Goal: Book appointment/travel/reservation

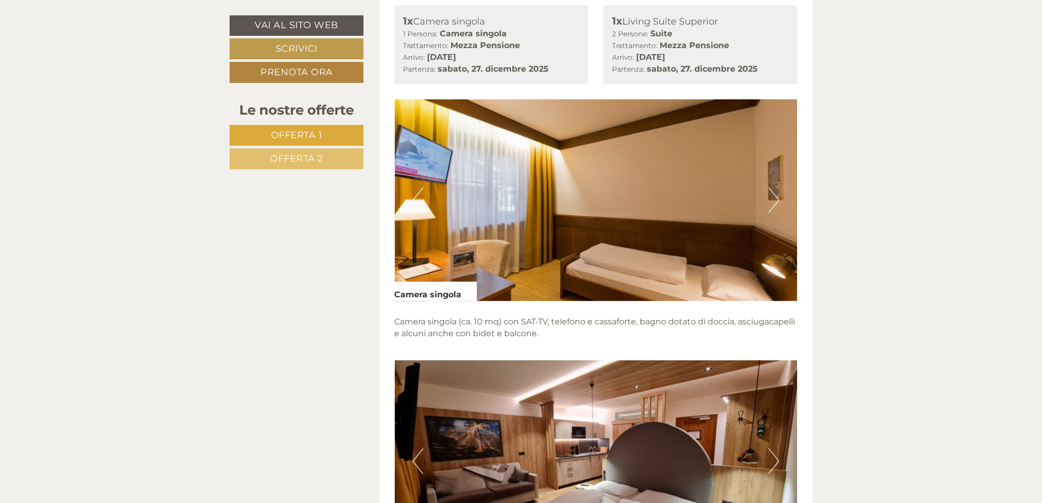
scroll to position [1329, 0]
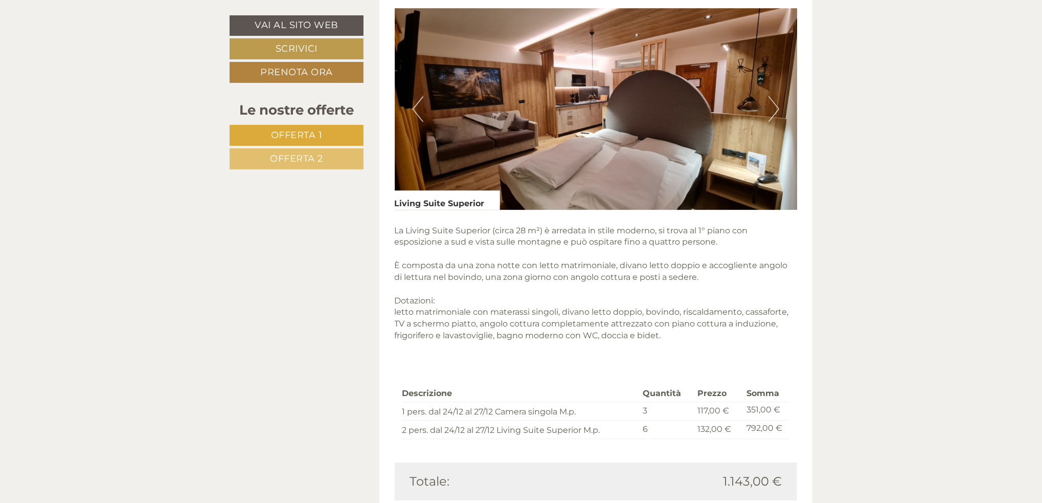
scroll to position [2045, 0]
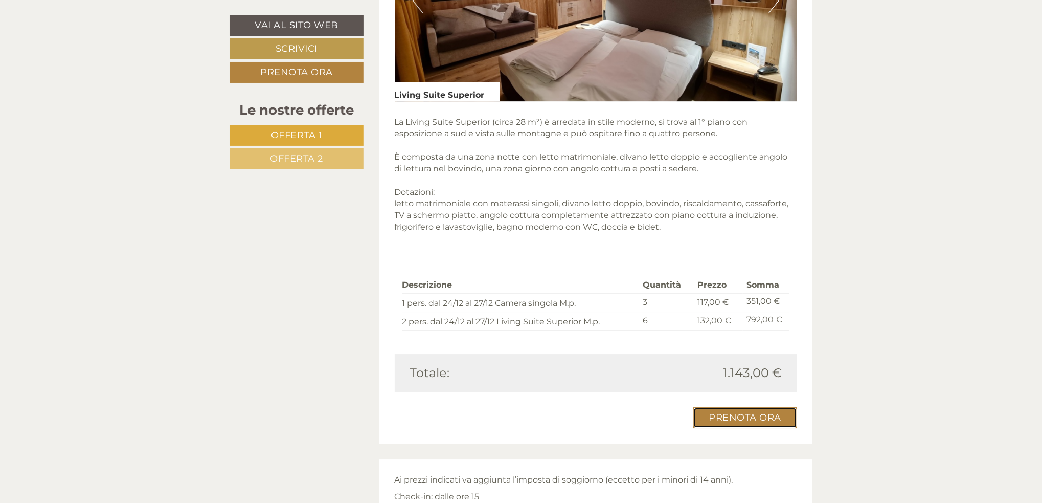
click at [758, 418] on link "Prenota ora" at bounding box center [745, 417] width 104 height 21
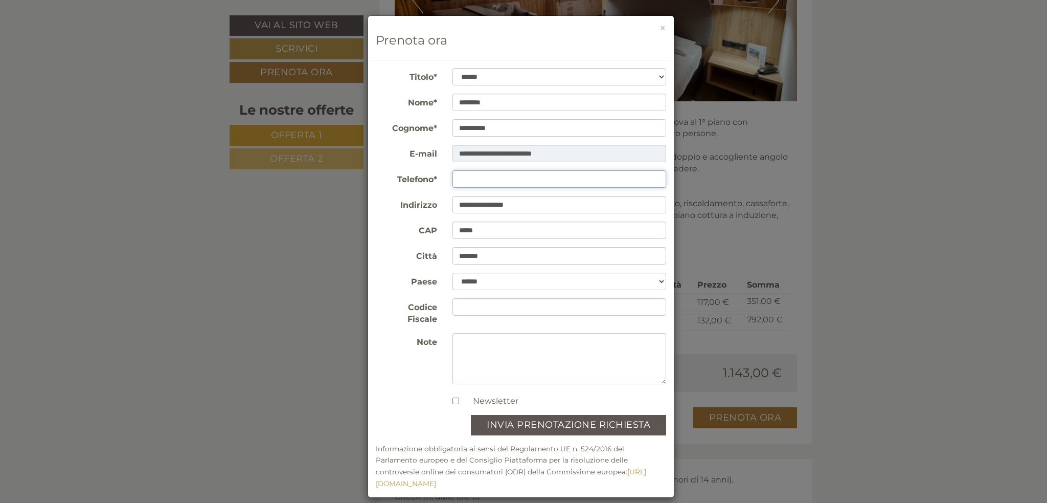
click at [516, 178] on input "Telefono*" at bounding box center [559, 178] width 214 height 17
type input "**********"
drag, startPoint x: 551, startPoint y: 206, endPoint x: 472, endPoint y: 208, distance: 78.2
click at [472, 208] on input "**********" at bounding box center [559, 204] width 214 height 17
type input "**********"
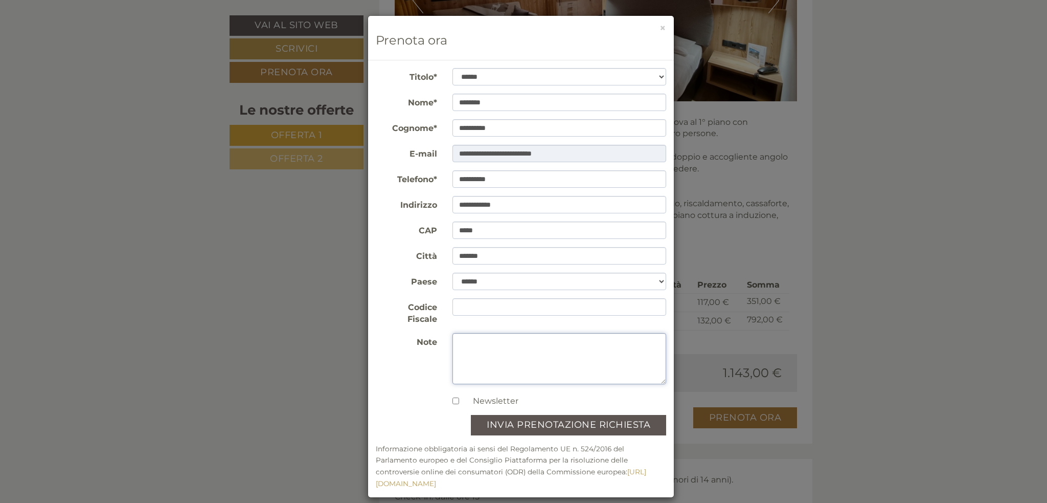
click at [528, 358] on textarea "Note" at bounding box center [559, 358] width 214 height 51
click at [559, 417] on button "invia prenotazione richiesta" at bounding box center [568, 425] width 195 height 20
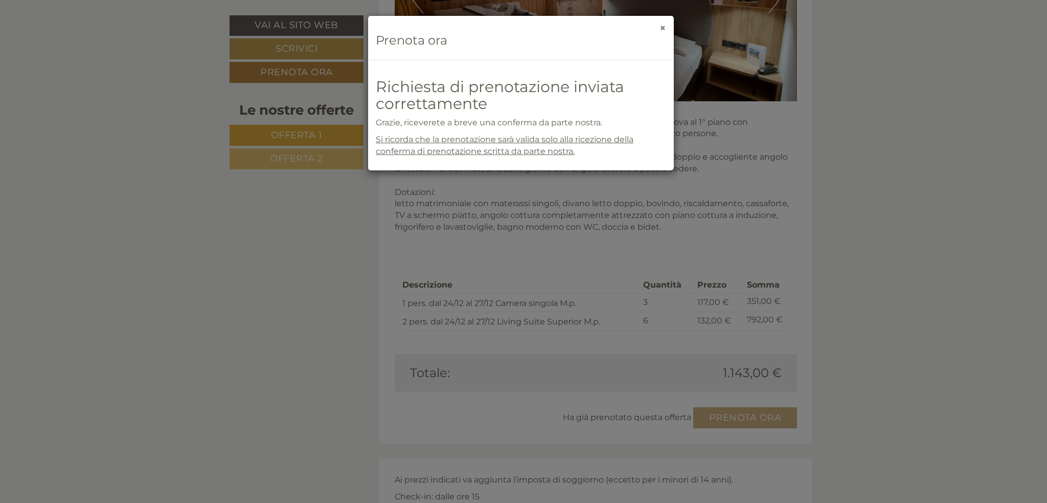
click at [662, 28] on button "×" at bounding box center [663, 27] width 7 height 11
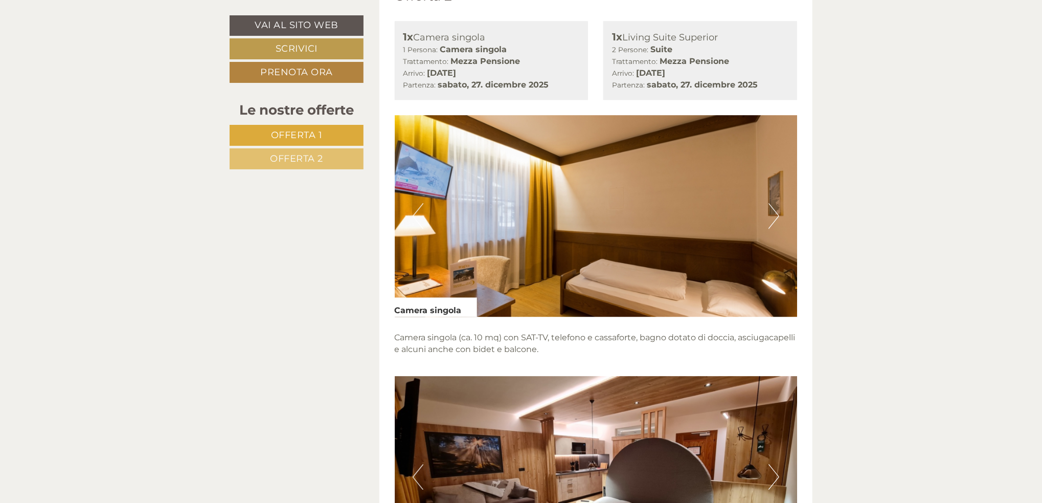
scroll to position [1431, 0]
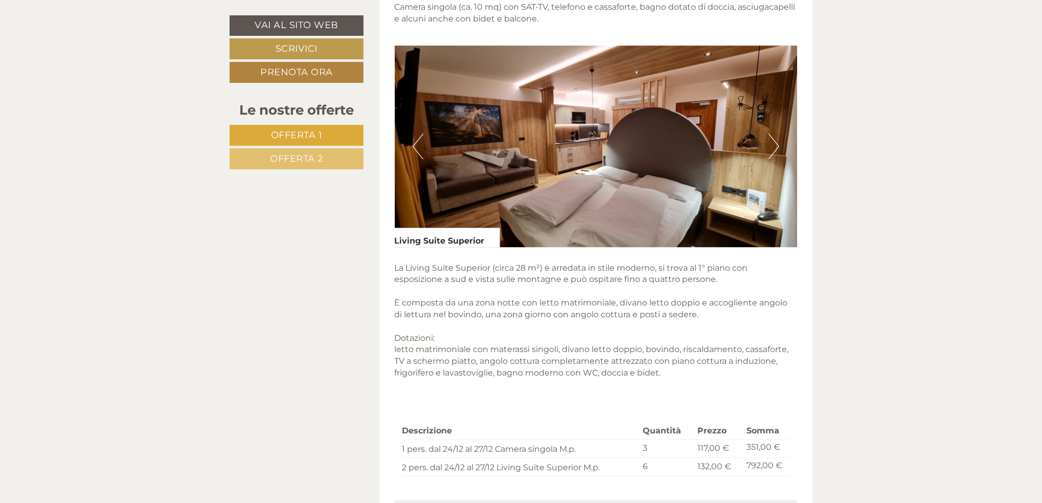
scroll to position [1892, 0]
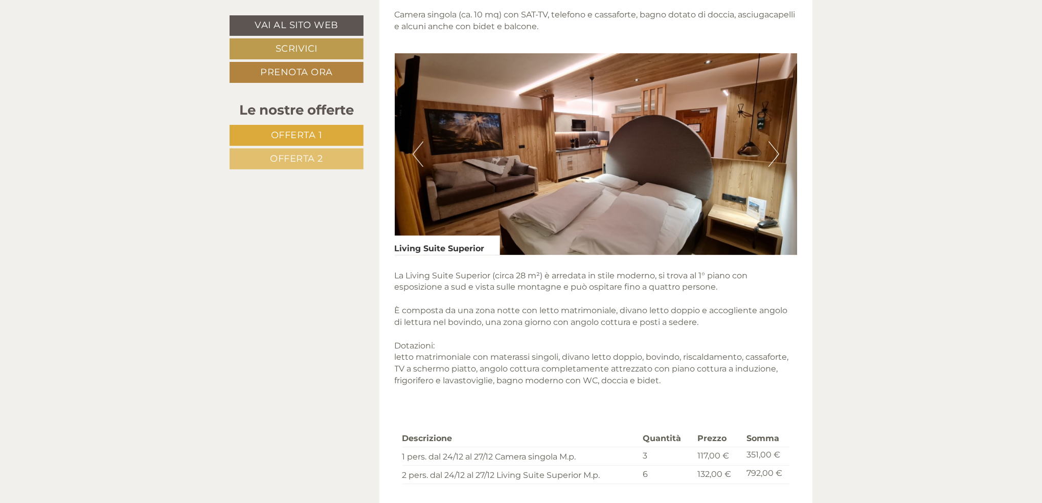
click at [520, 139] on img at bounding box center [596, 153] width 403 height 201
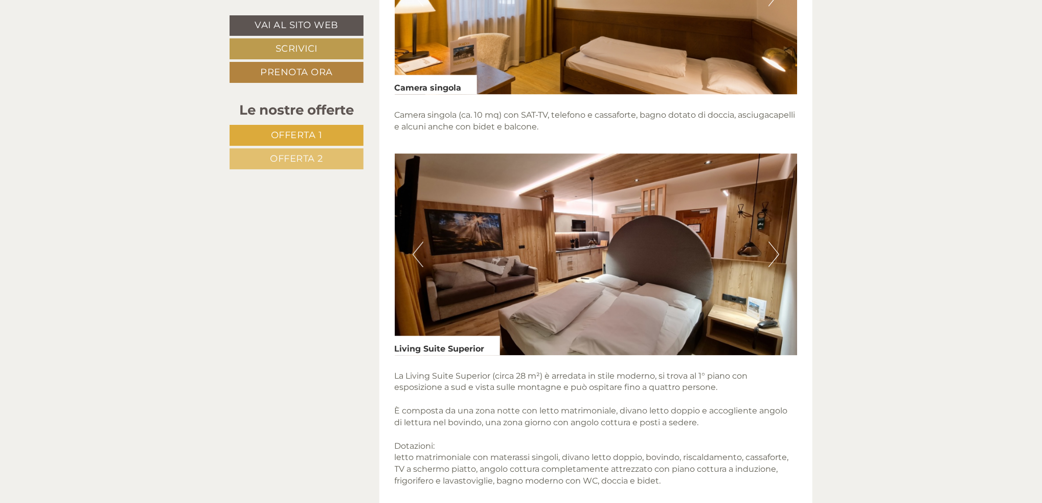
scroll to position [1789, 0]
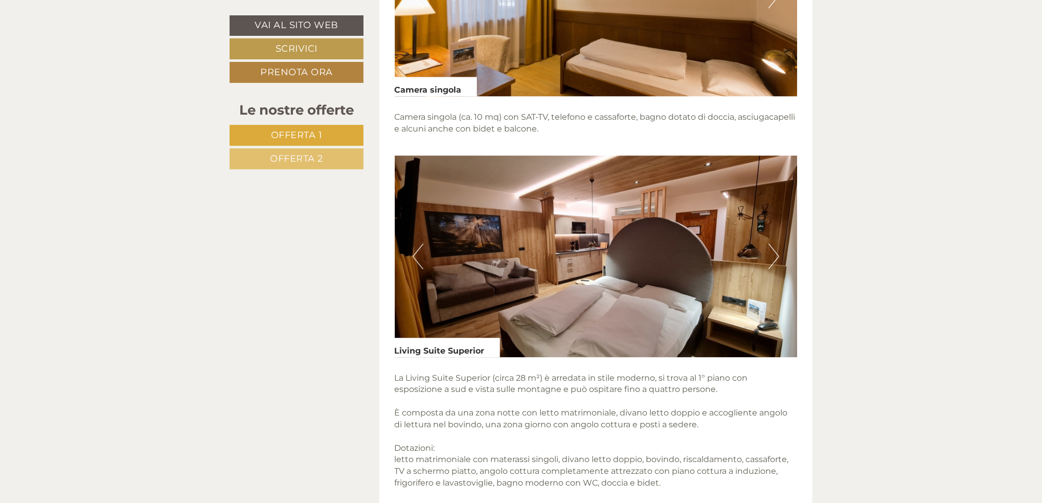
click at [773, 256] on button "Next" at bounding box center [773, 256] width 11 height 26
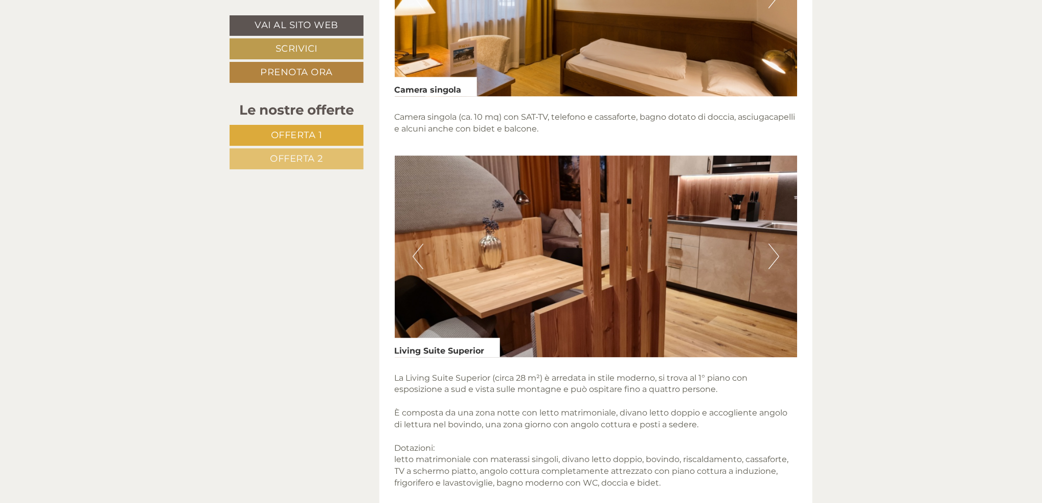
click at [773, 256] on button "Next" at bounding box center [773, 256] width 11 height 26
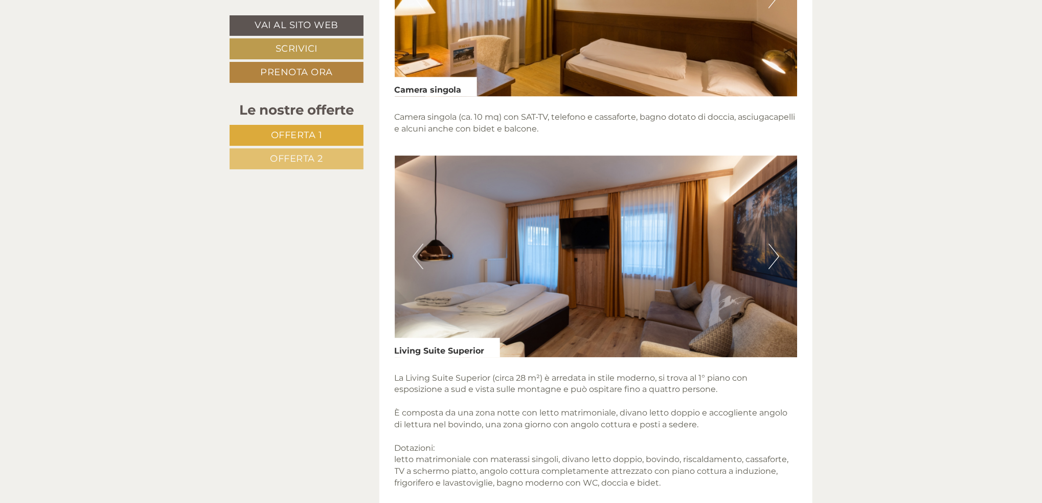
click at [773, 256] on button "Next" at bounding box center [773, 256] width 11 height 26
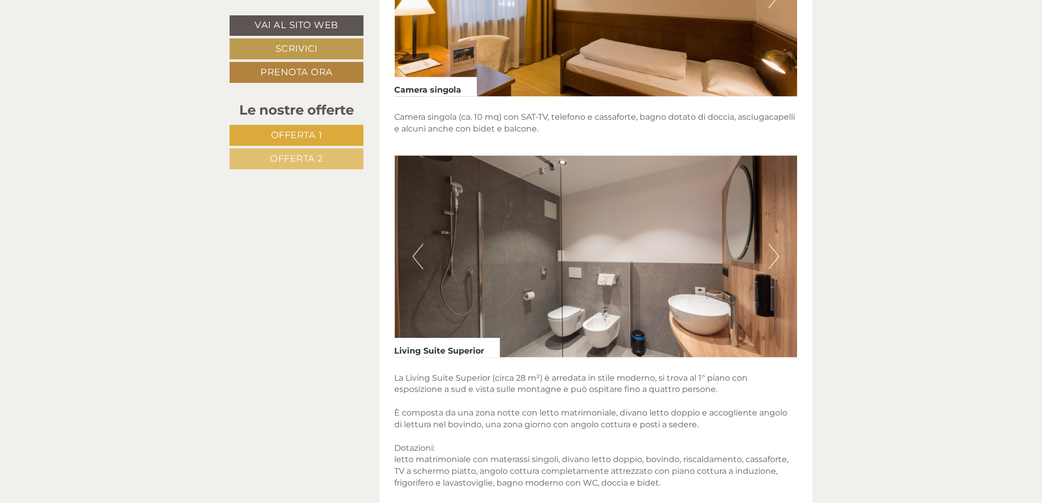
click at [773, 256] on button "Next" at bounding box center [773, 256] width 11 height 26
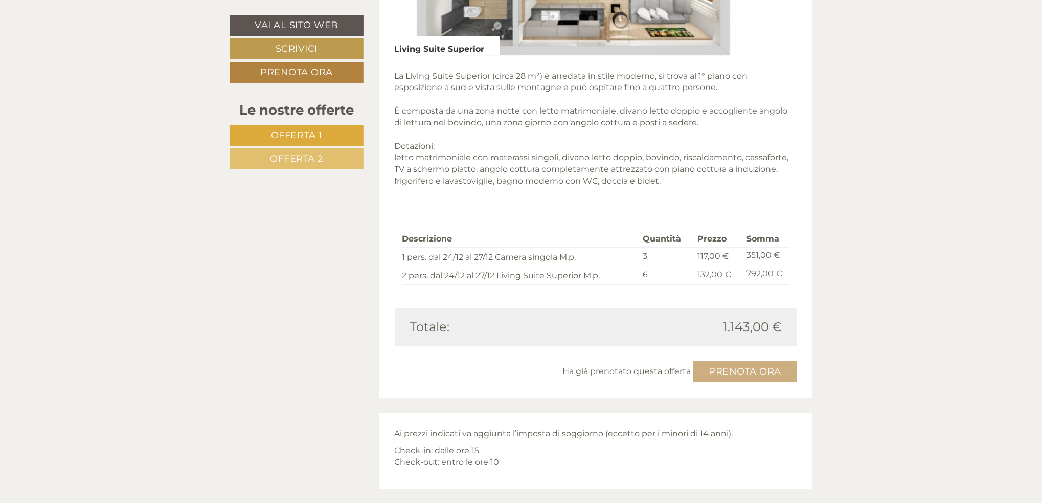
scroll to position [2096, 0]
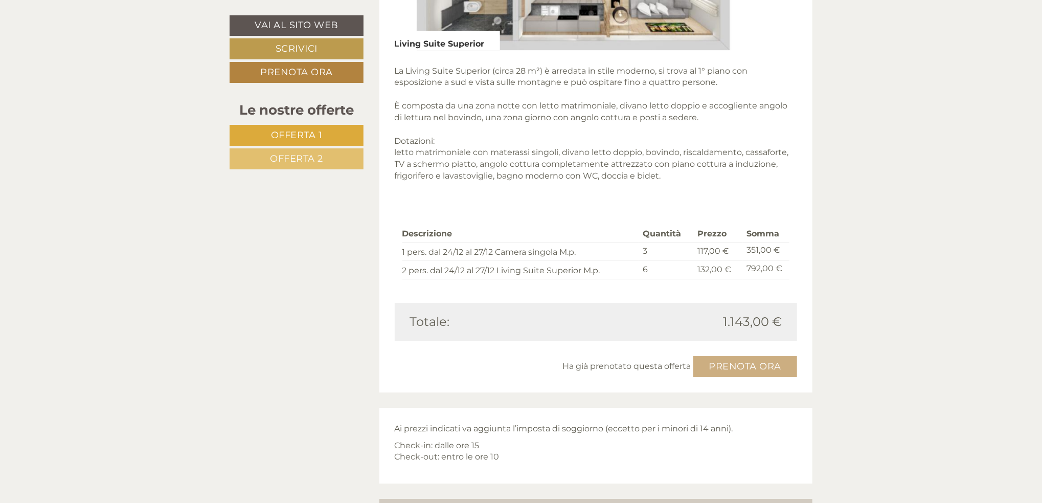
click at [306, 251] on div "Vai al sito web Scrivici Prenota ora Le nostre offerte Offerta 1 Offerta 2 graz…" at bounding box center [521, 61] width 598 height 3217
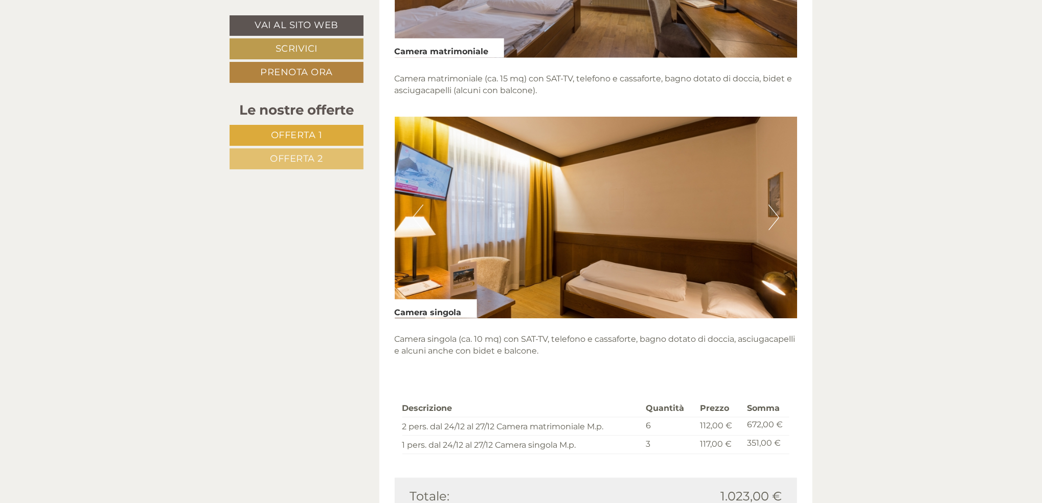
scroll to position [869, 0]
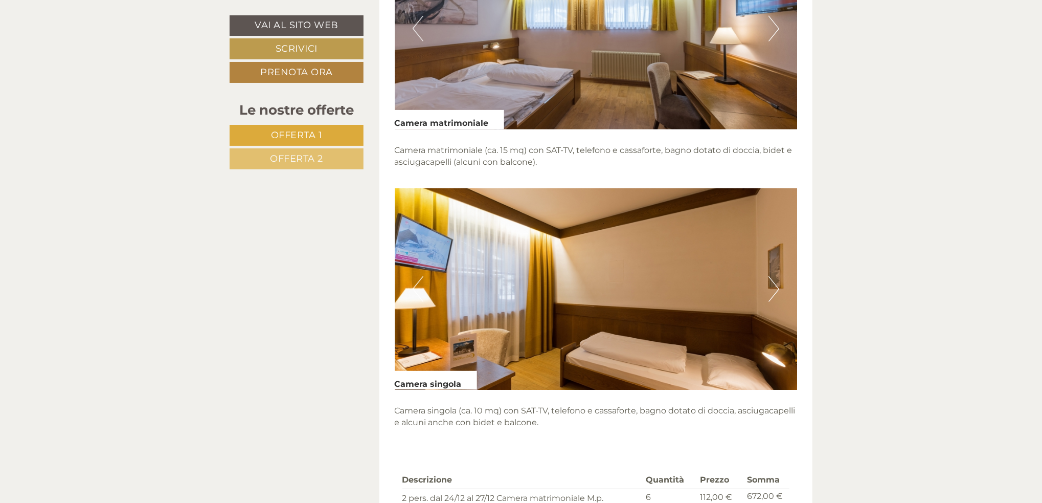
click at [774, 282] on button "Next" at bounding box center [773, 289] width 11 height 26
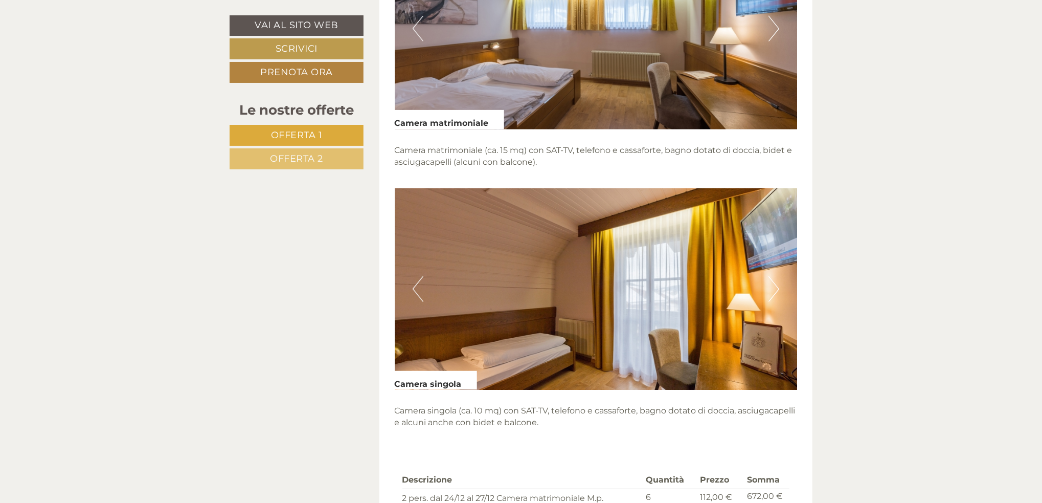
click at [774, 282] on button "Next" at bounding box center [773, 289] width 11 height 26
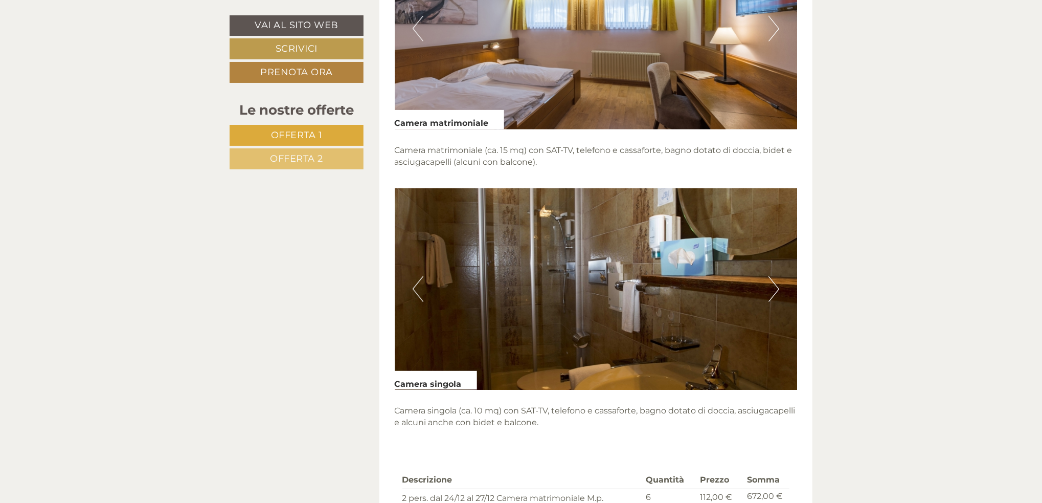
click at [774, 282] on button "Next" at bounding box center [773, 289] width 11 height 26
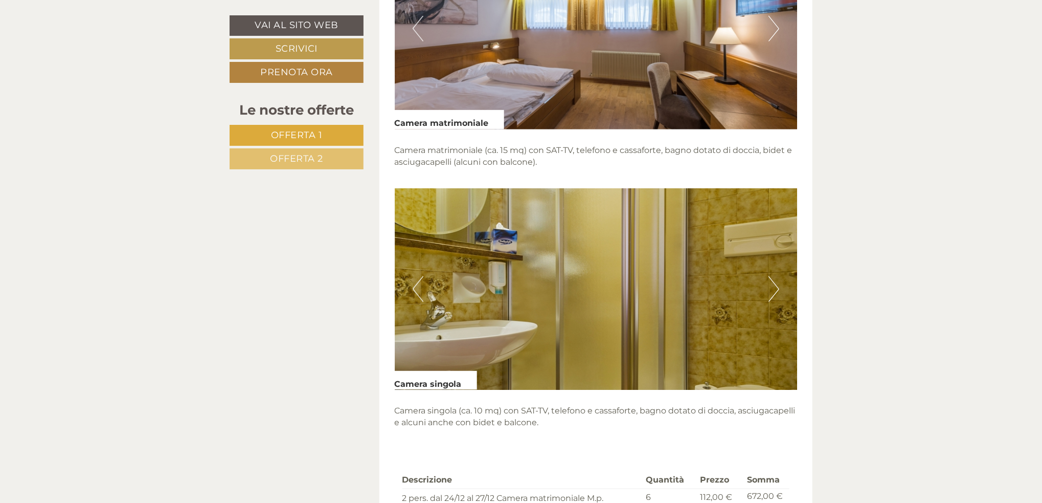
click at [774, 282] on button "Next" at bounding box center [773, 289] width 11 height 26
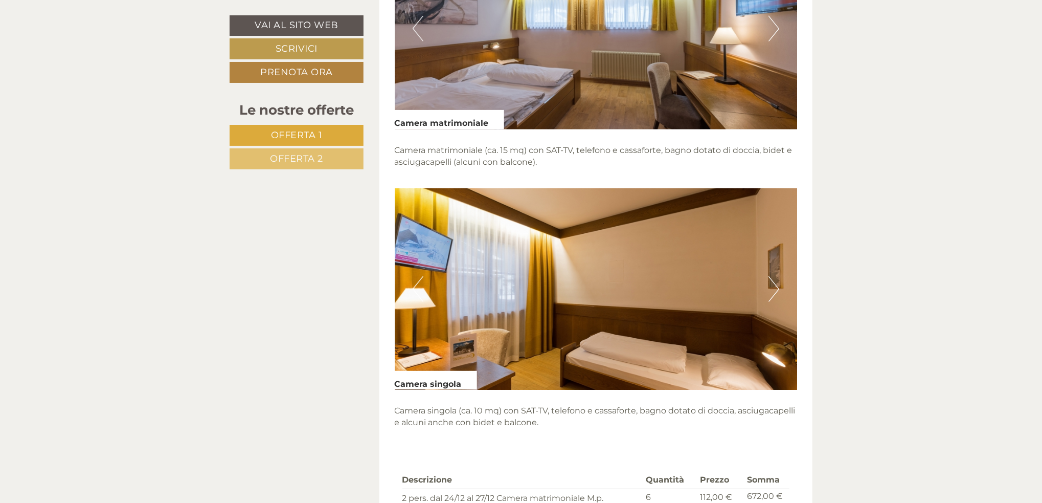
click at [773, 287] on button "Next" at bounding box center [773, 289] width 11 height 26
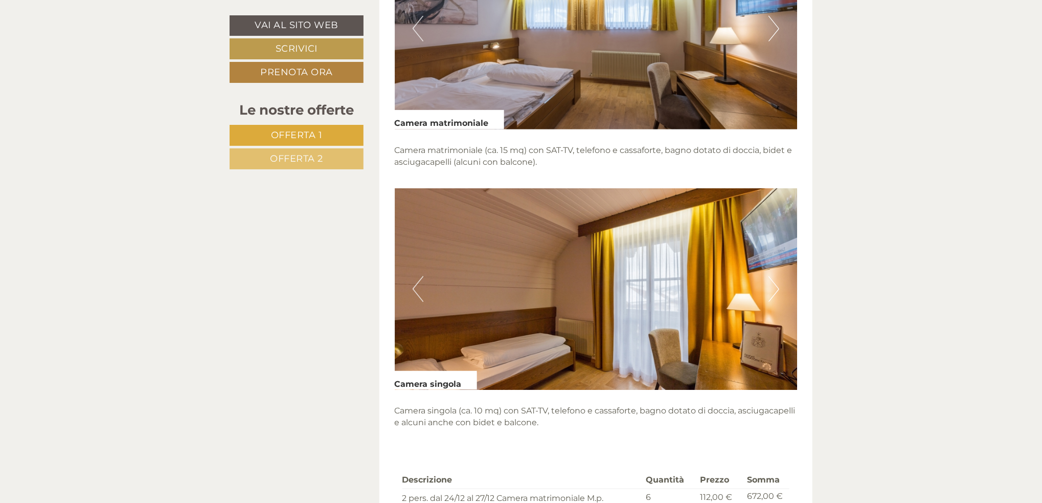
click at [773, 287] on button "Next" at bounding box center [773, 289] width 11 height 26
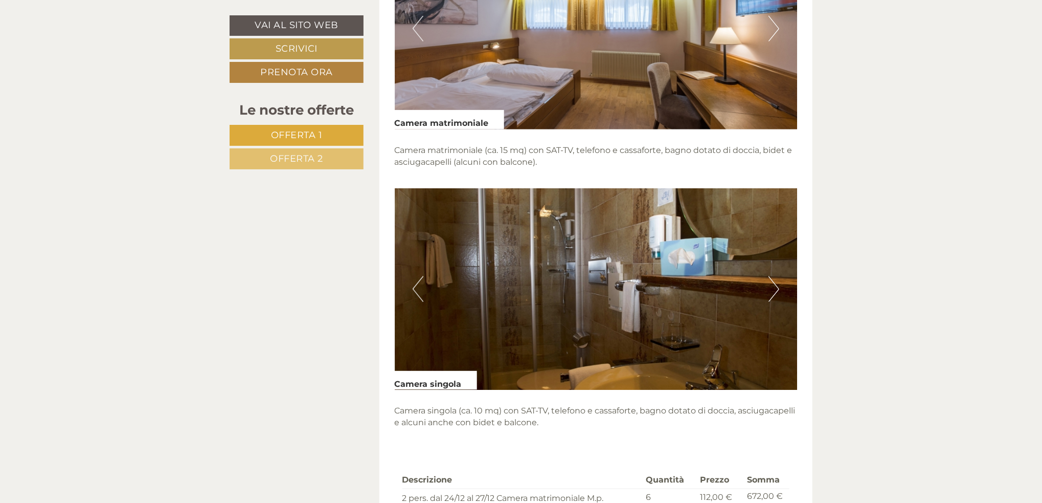
click at [773, 287] on button "Next" at bounding box center [773, 289] width 11 height 26
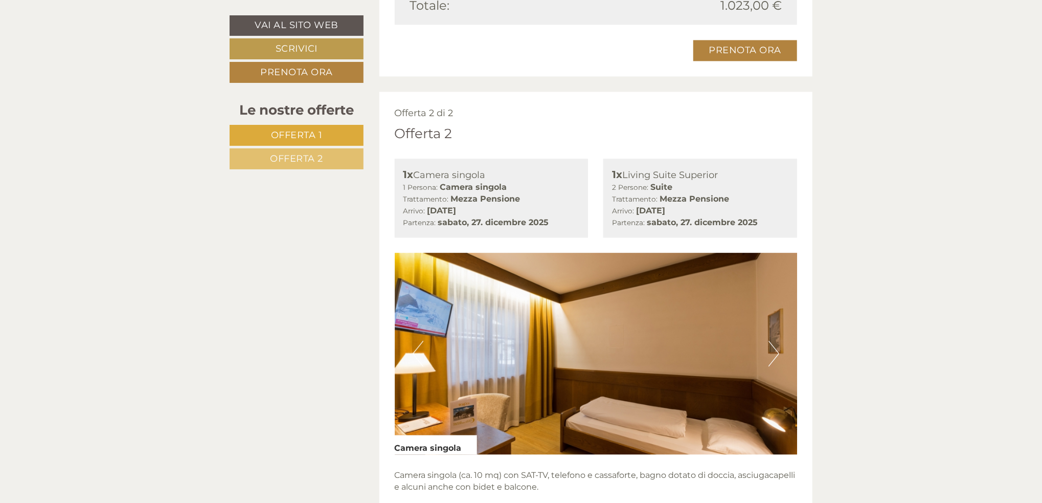
scroll to position [1585, 0]
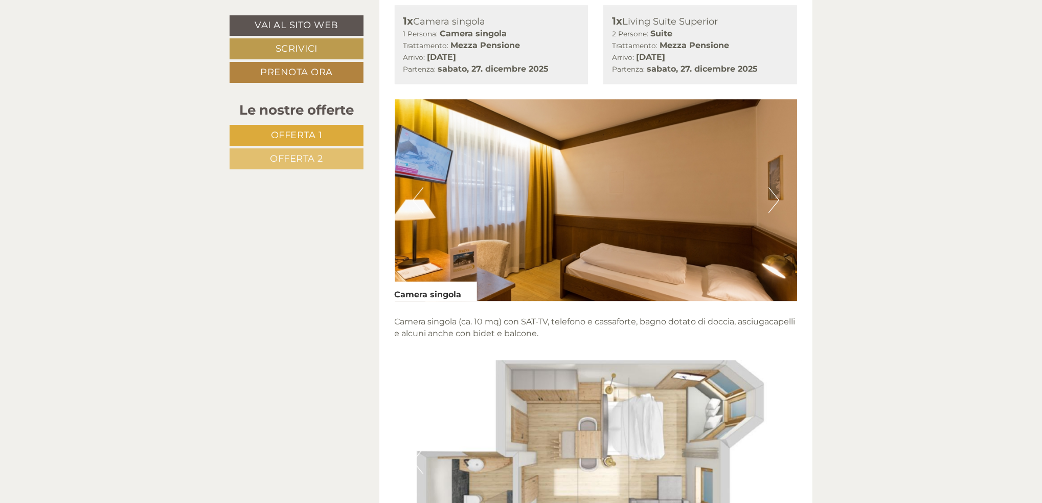
click at [775, 196] on button "Next" at bounding box center [773, 200] width 11 height 26
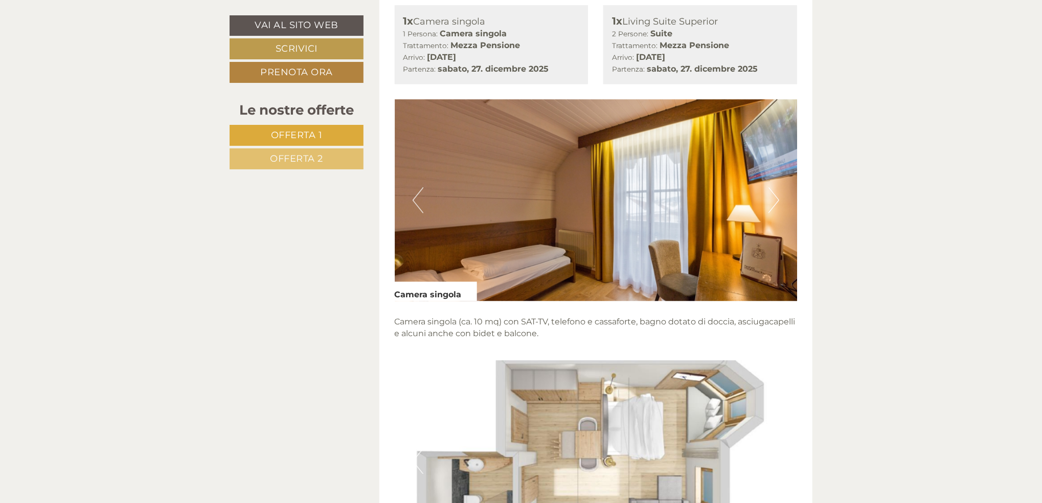
click at [775, 196] on button "Next" at bounding box center [773, 200] width 11 height 26
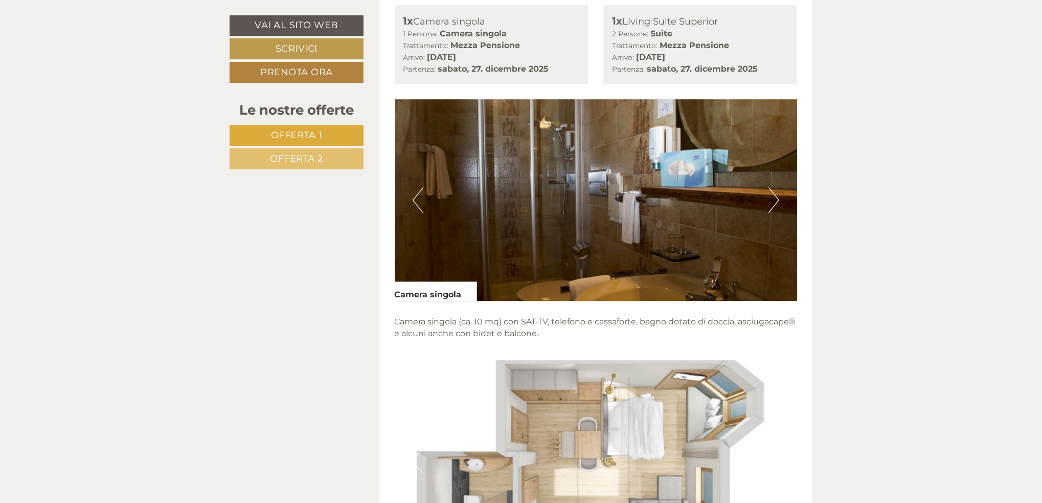
click at [775, 196] on button "Next" at bounding box center [773, 200] width 11 height 26
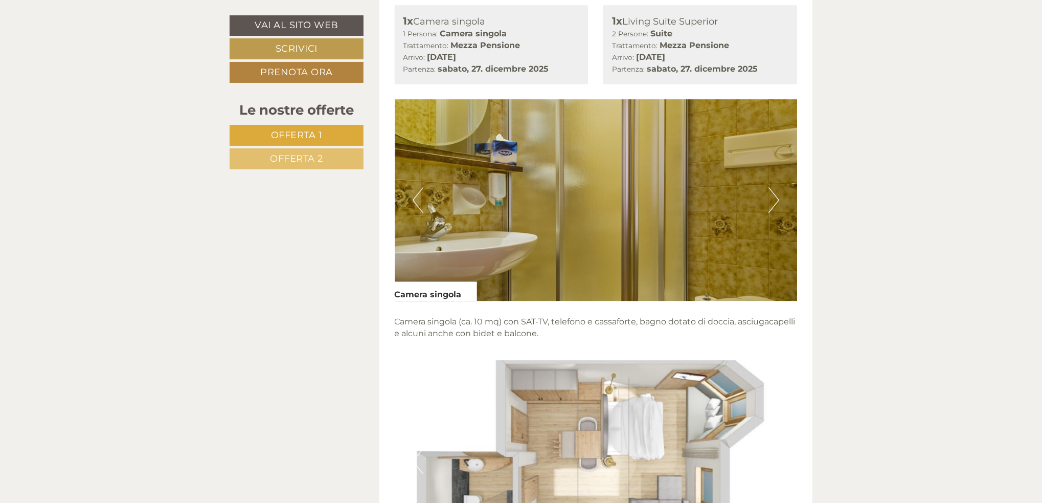
click at [775, 196] on button "Next" at bounding box center [773, 200] width 11 height 26
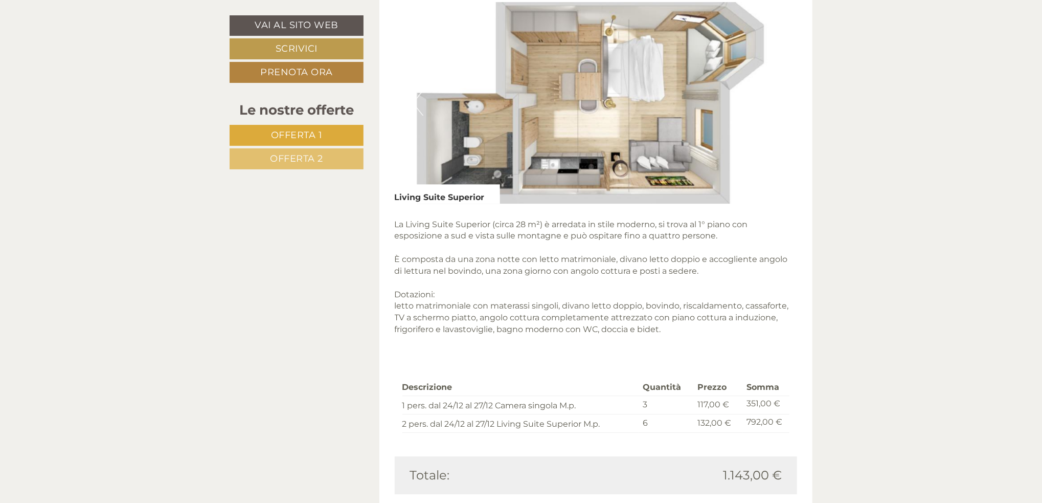
scroll to position [2147, 0]
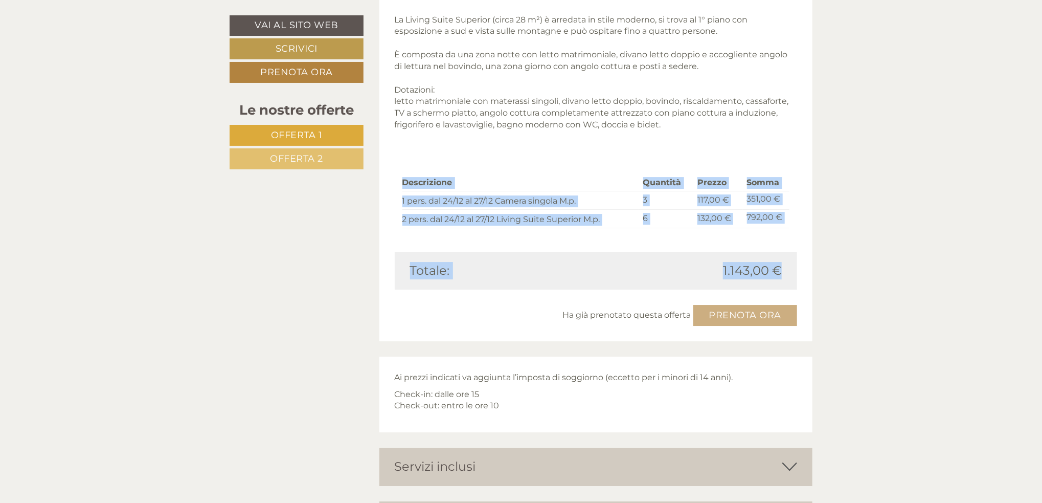
drag, startPoint x: 403, startPoint y: 179, endPoint x: 781, endPoint y: 272, distance: 389.7
copy div "Descrizione Quantità Prezzo Somma 1 pers. dal 24/12 al 27/12 Camera singola M.p…"
